Goal: Information Seeking & Learning: Learn about a topic

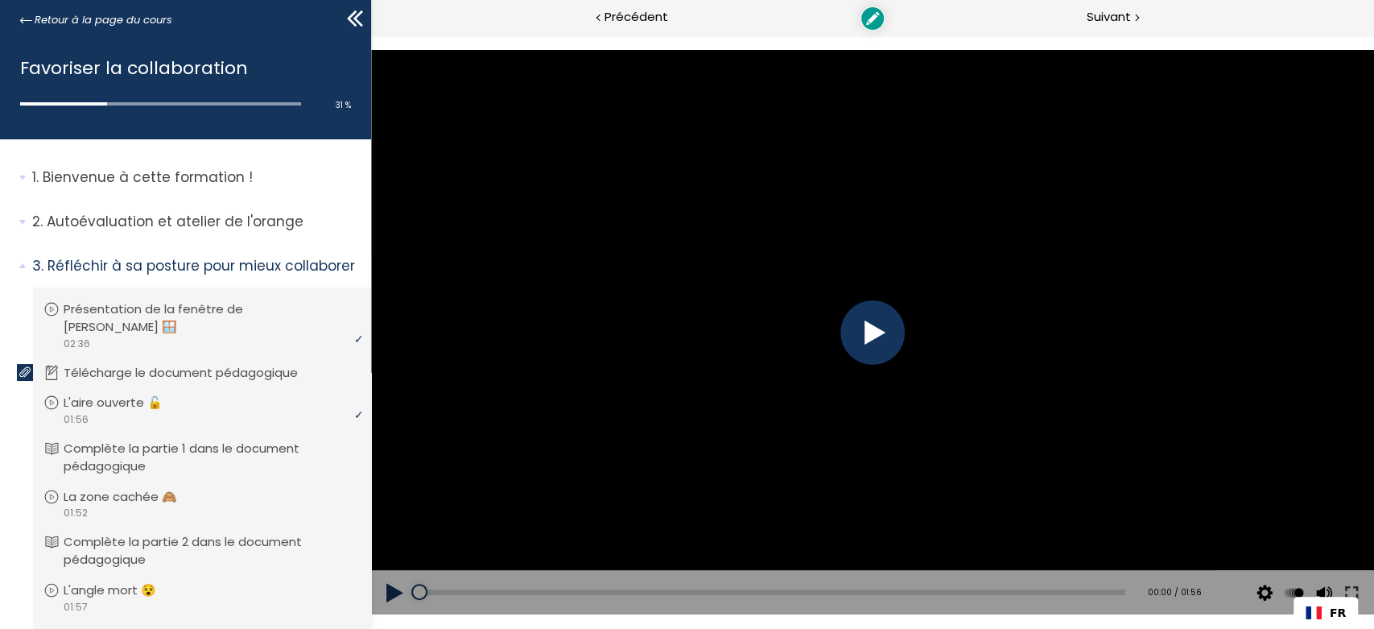
click at [868, 340] on div at bounding box center [872, 332] width 64 height 64
click at [869, 335] on div at bounding box center [872, 332] width 64 height 64
click at [867, 332] on div at bounding box center [872, 332] width 64 height 64
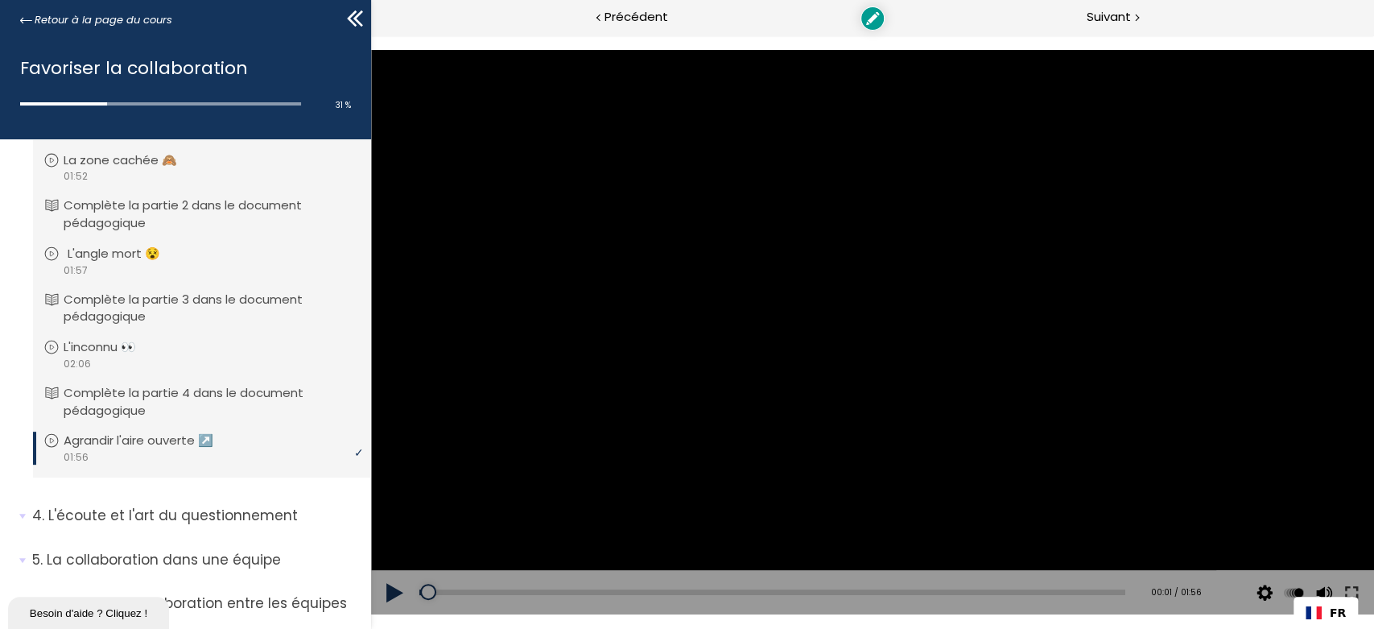
scroll to position [406, 0]
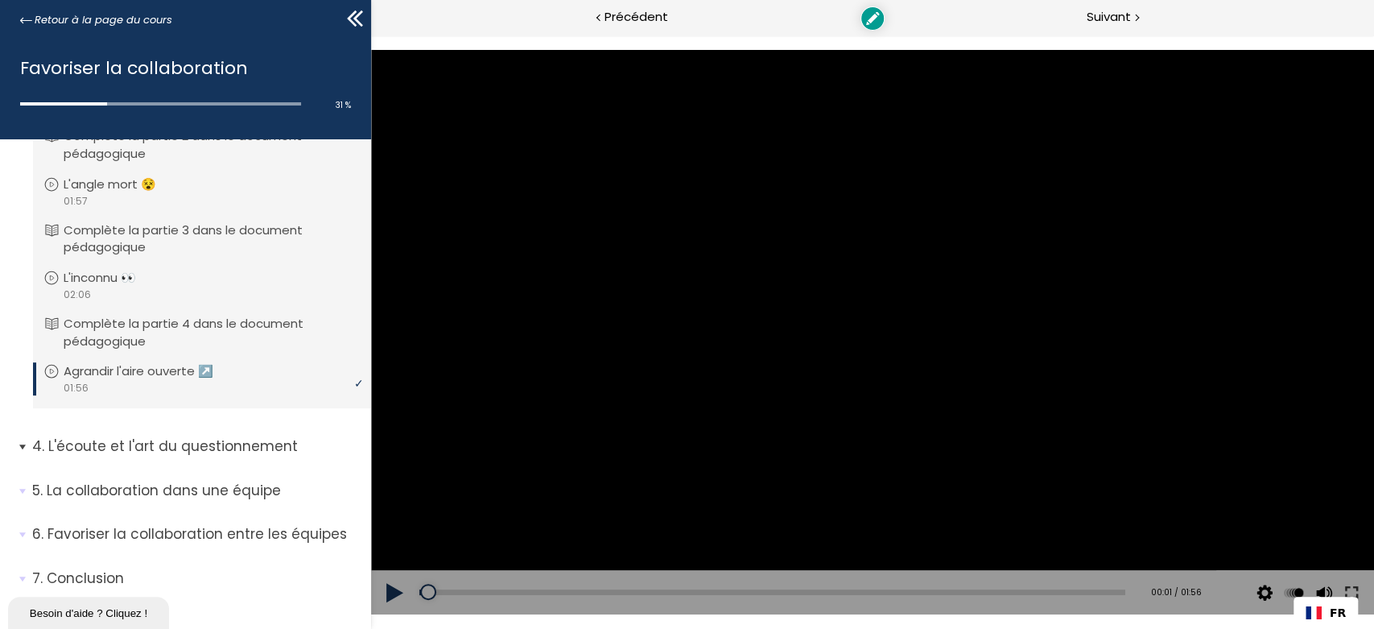
click at [169, 436] on p "L'écoute et l'art du questionnement" at bounding box center [195, 446] width 327 height 20
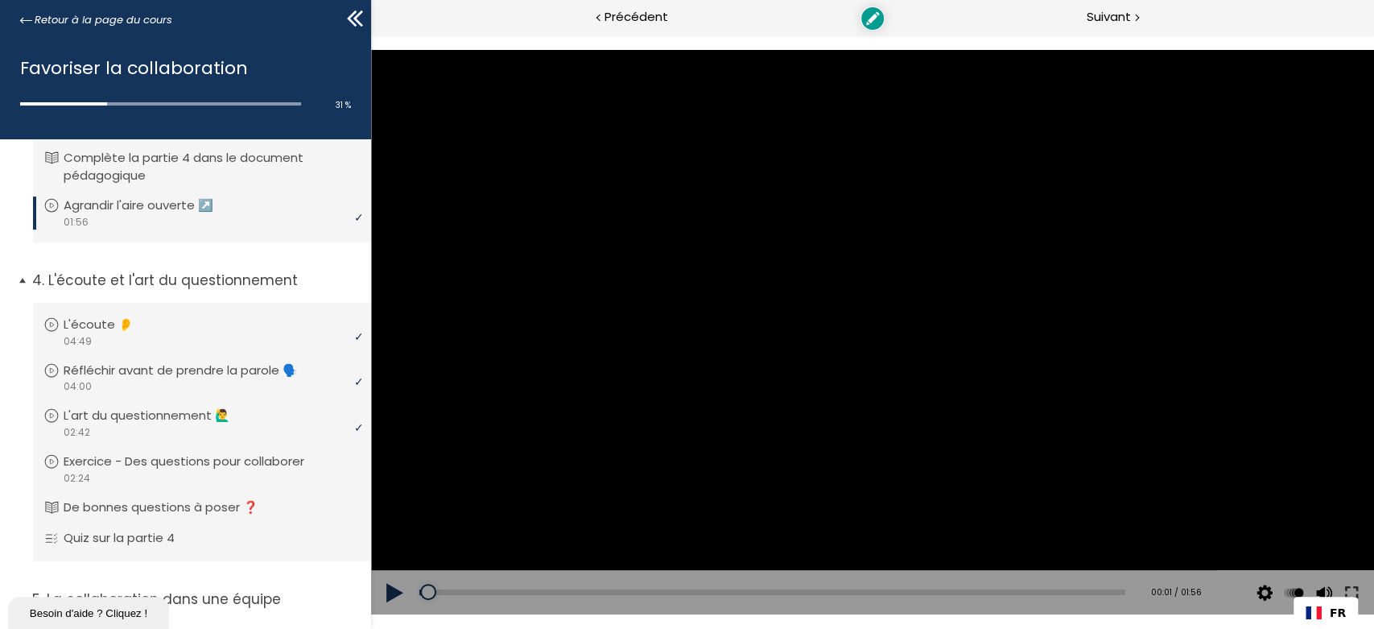
scroll to position [680, 0]
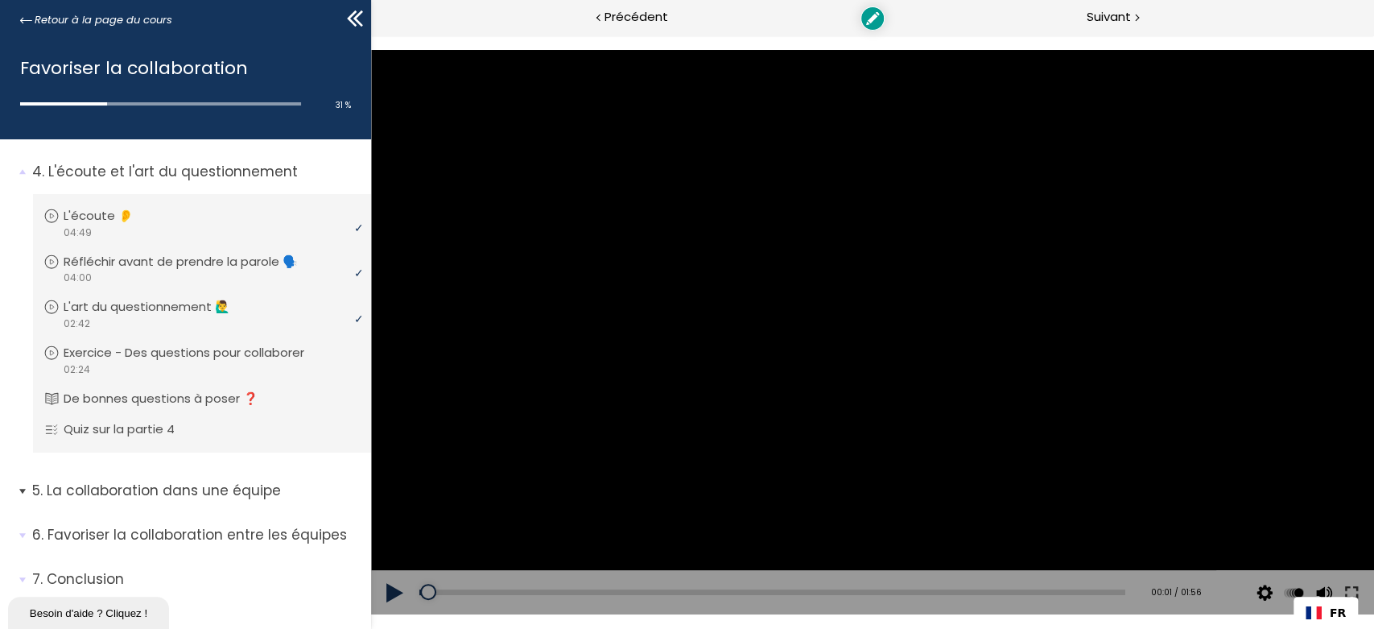
click at [181, 481] on p "La collaboration dans une équipe" at bounding box center [195, 491] width 327 height 20
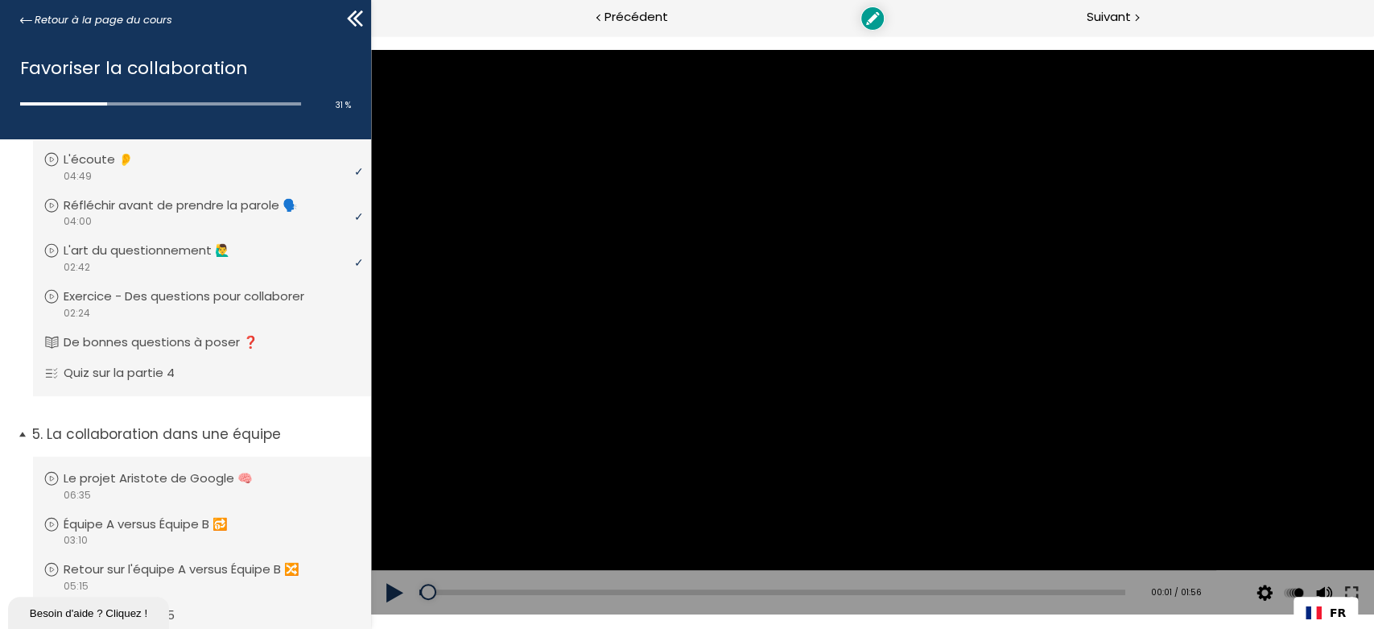
scroll to position [829, 0]
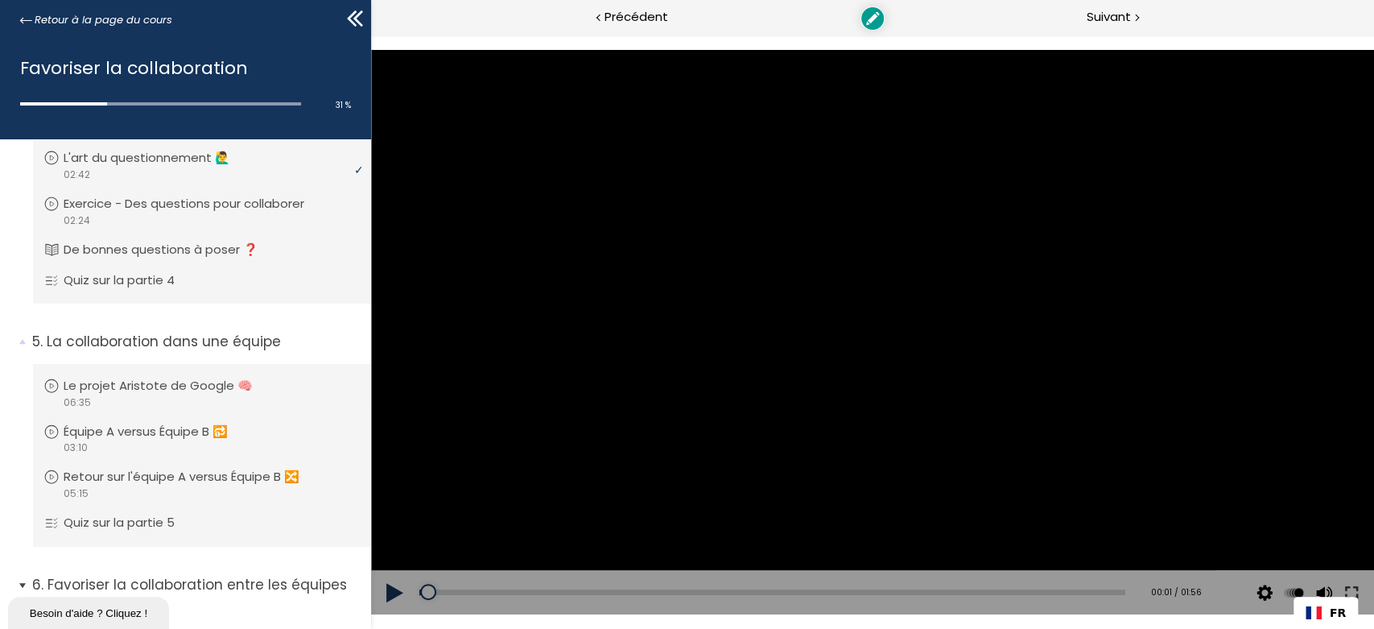
click at [217, 576] on span "6. Favoriser la collaboration entre les équipes" at bounding box center [195, 591] width 351 height 32
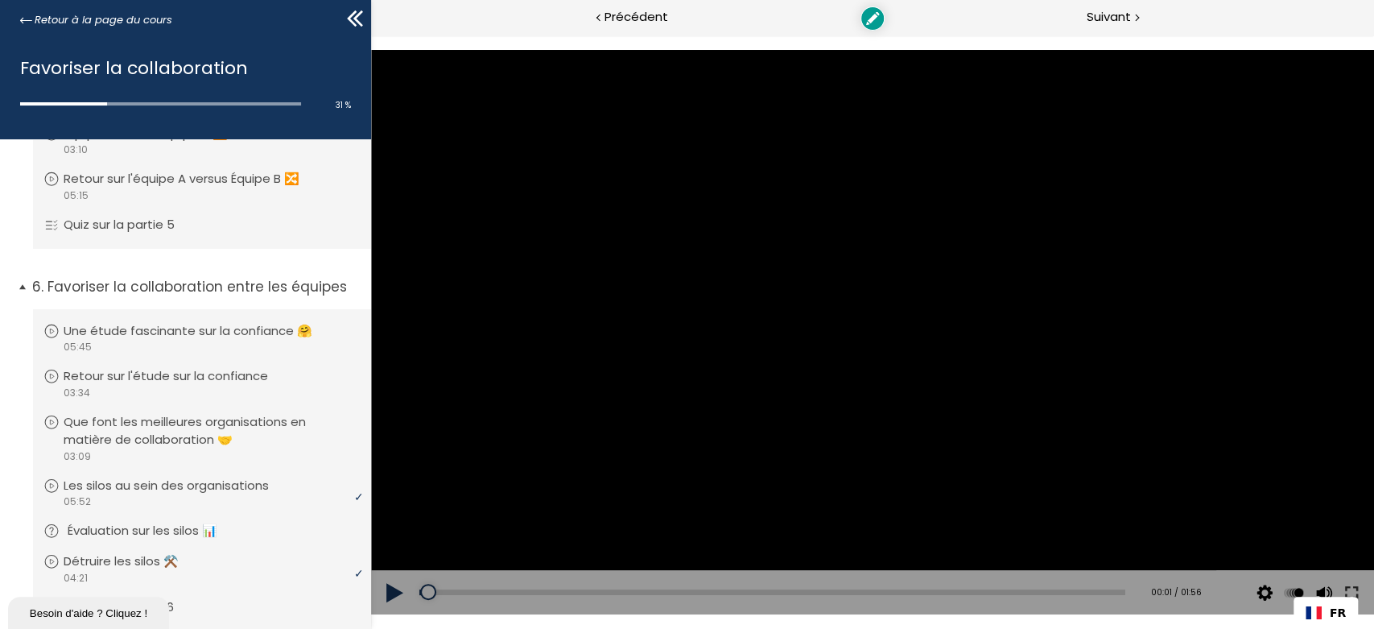
scroll to position [1216, 0]
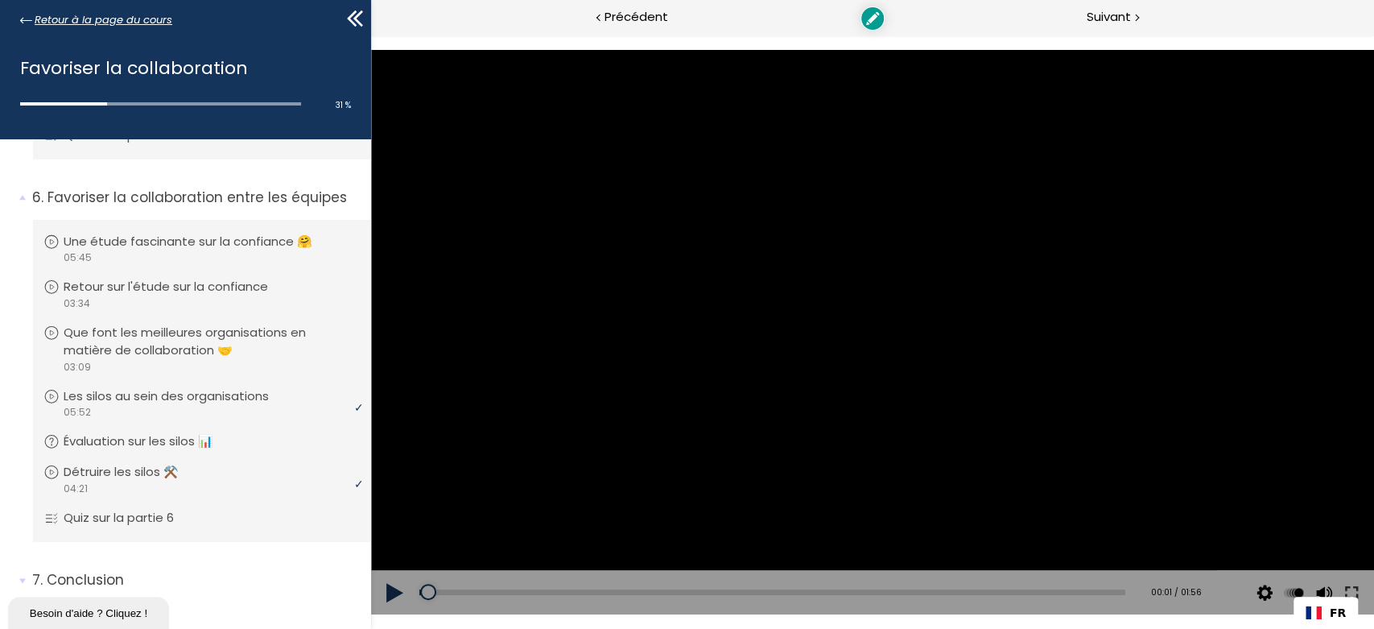
click at [23, 19] on icon at bounding box center [26, 20] width 12 height 12
